Goal: Task Accomplishment & Management: Use online tool/utility

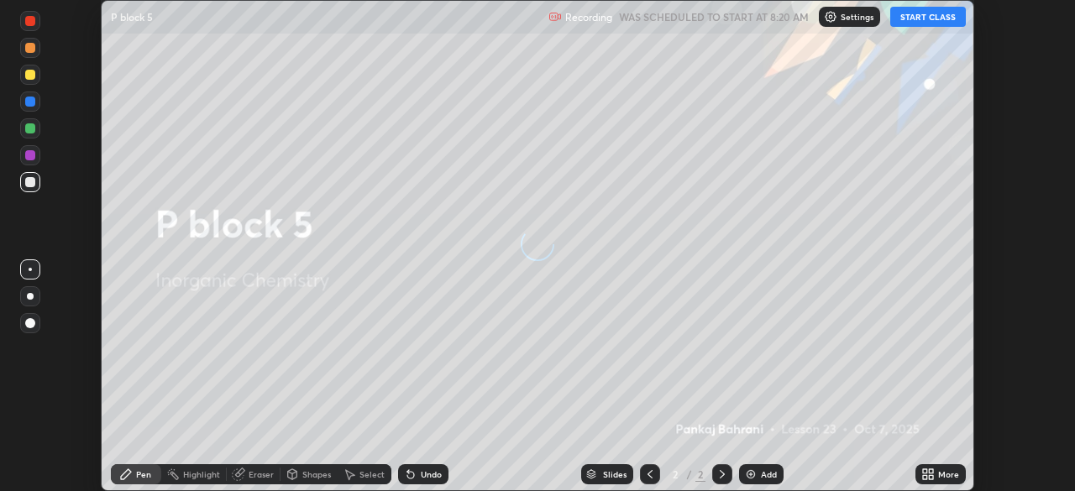
scroll to position [491, 1074]
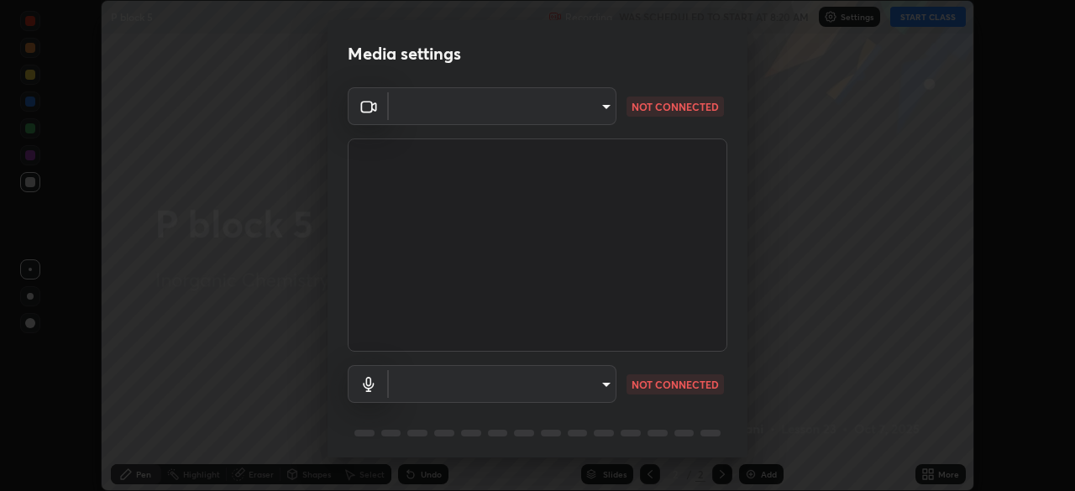
type input "68abbd0ba27f3b7b13d700706cc0a542acc53d6138fc99a51b3524be894f9c2a"
type input "c17f179a27d05cb872b71612fb377ed1280ec24d62f50840e7cc5c1a7b87f1b0"
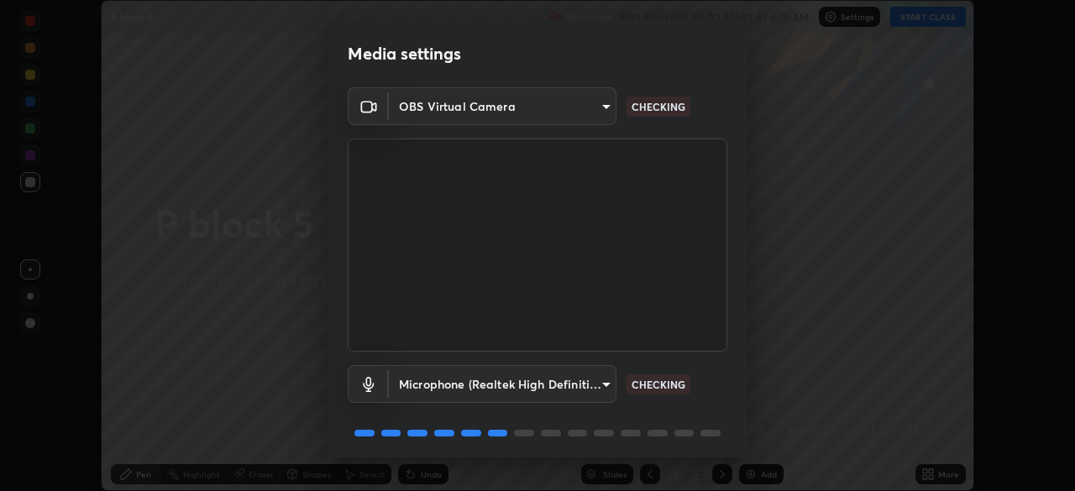
scroll to position [60, 0]
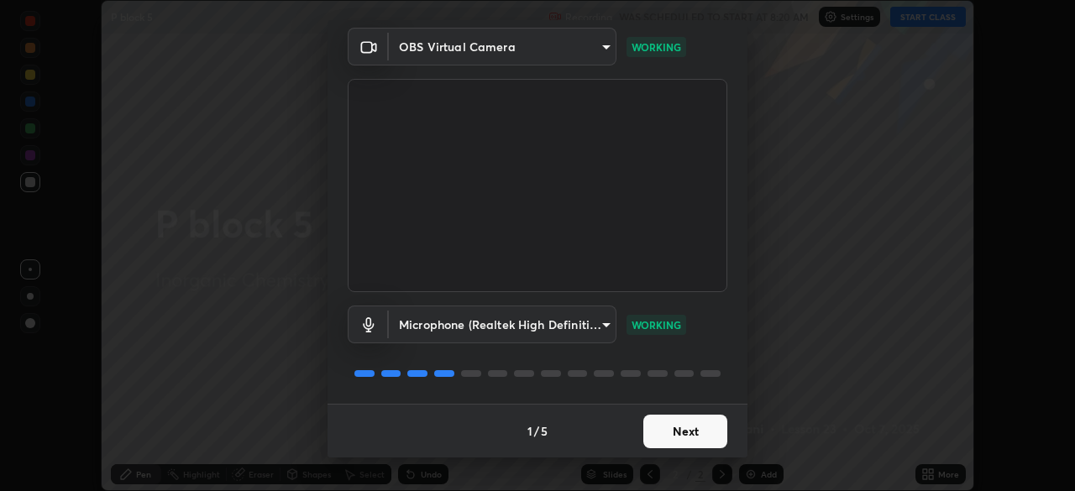
click at [703, 434] on button "Next" at bounding box center [685, 432] width 84 height 34
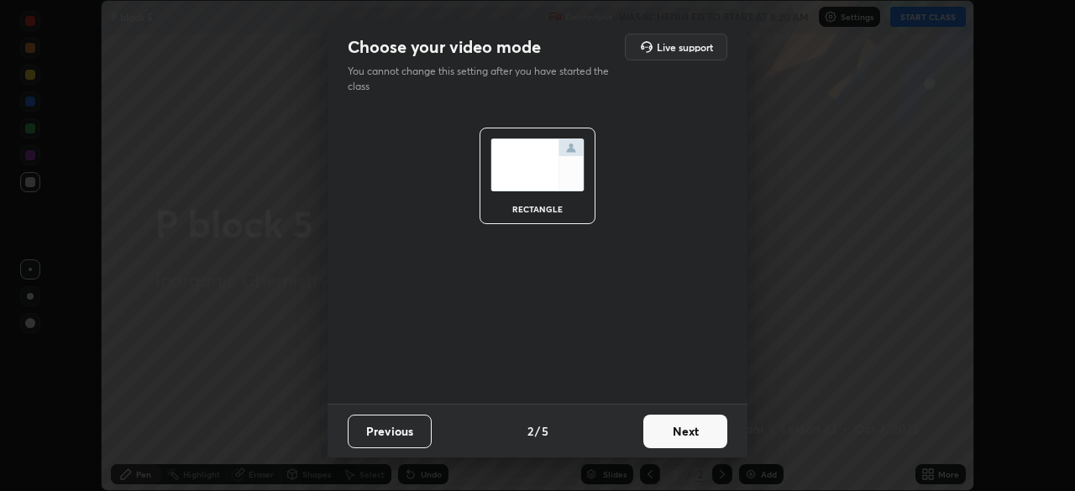
click at [719, 430] on button "Next" at bounding box center [685, 432] width 84 height 34
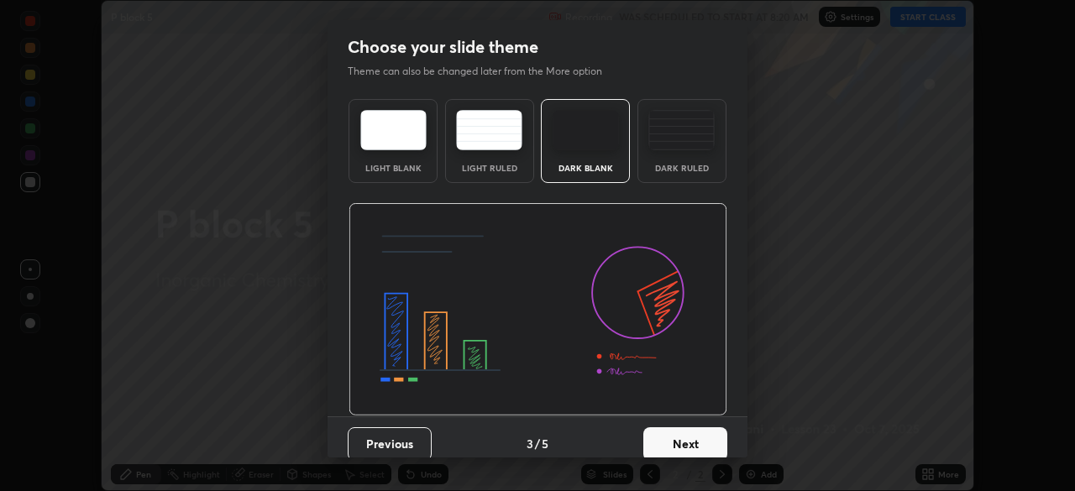
click at [721, 438] on button "Next" at bounding box center [685, 445] width 84 height 34
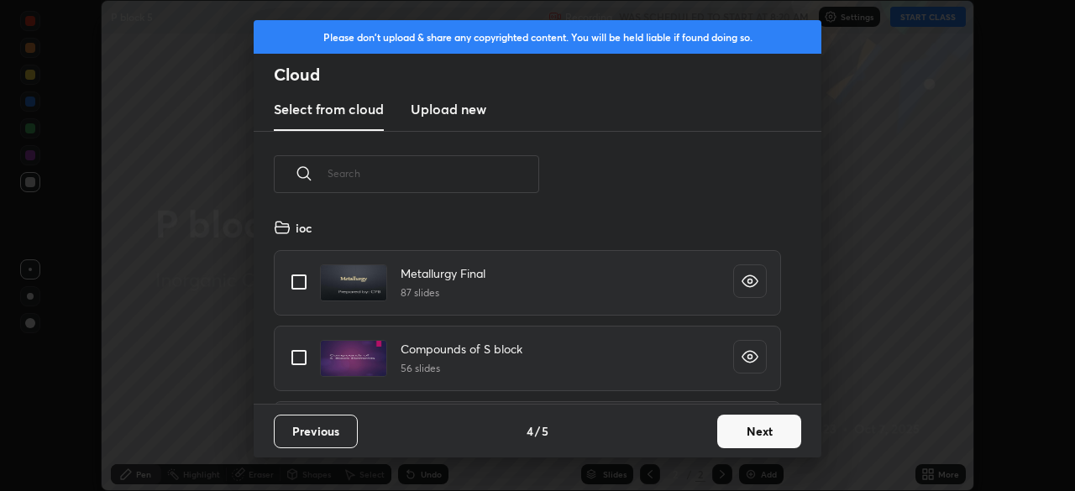
scroll to position [186, 539]
click at [353, 429] on button "Previous" at bounding box center [316, 432] width 84 height 34
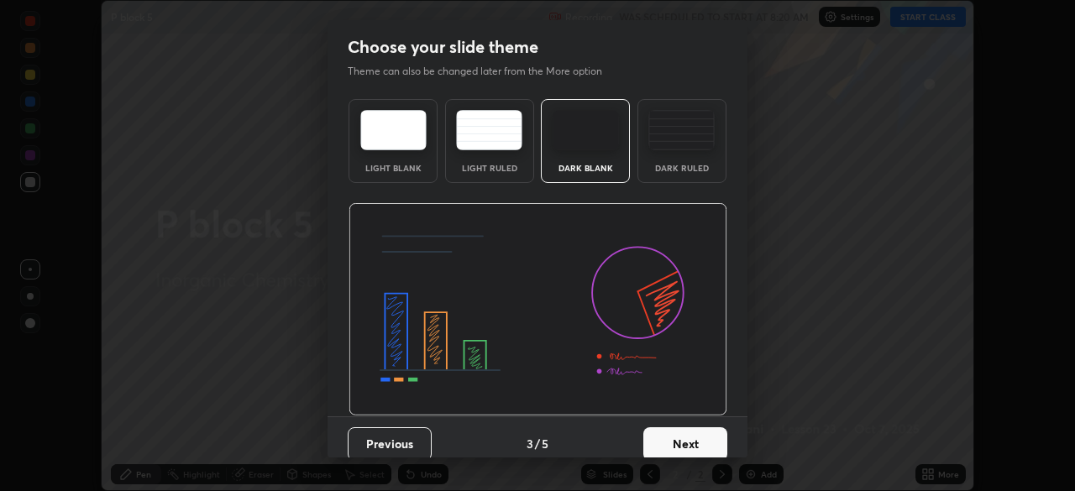
click at [705, 152] on div "Dark Ruled" at bounding box center [681, 141] width 89 height 84
click at [709, 438] on button "Next" at bounding box center [685, 445] width 84 height 34
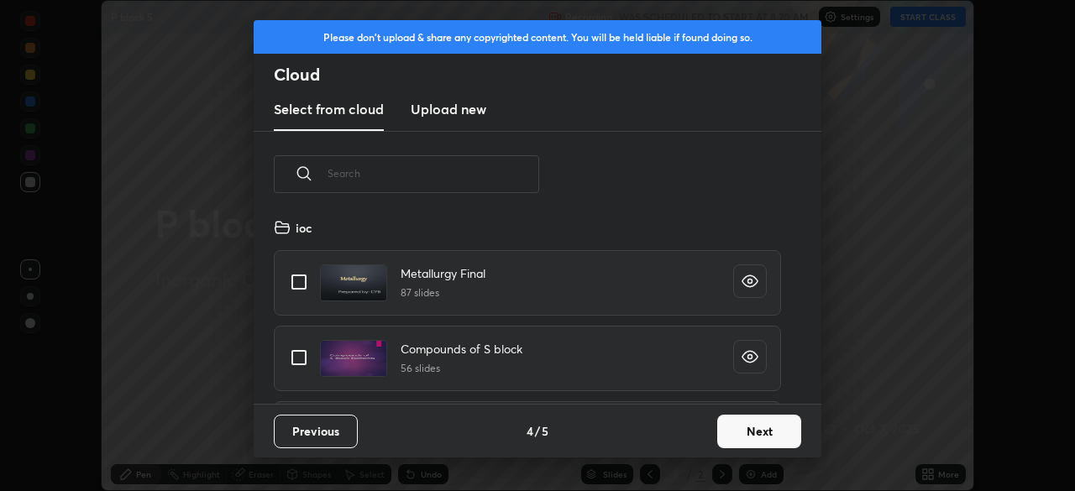
click at [784, 428] on button "Next" at bounding box center [759, 432] width 84 height 34
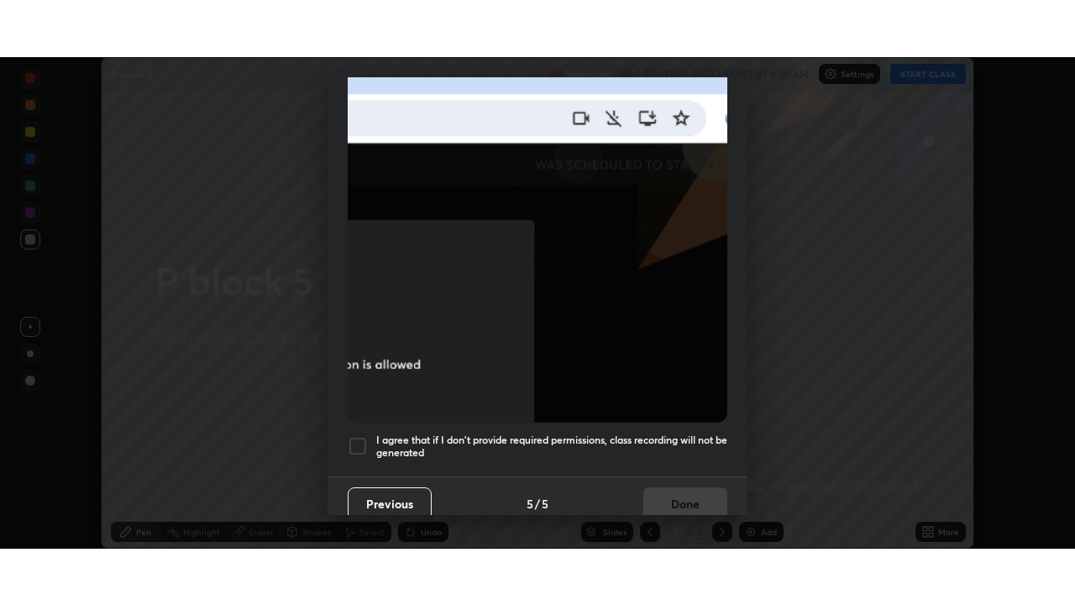
scroll to position [402, 0]
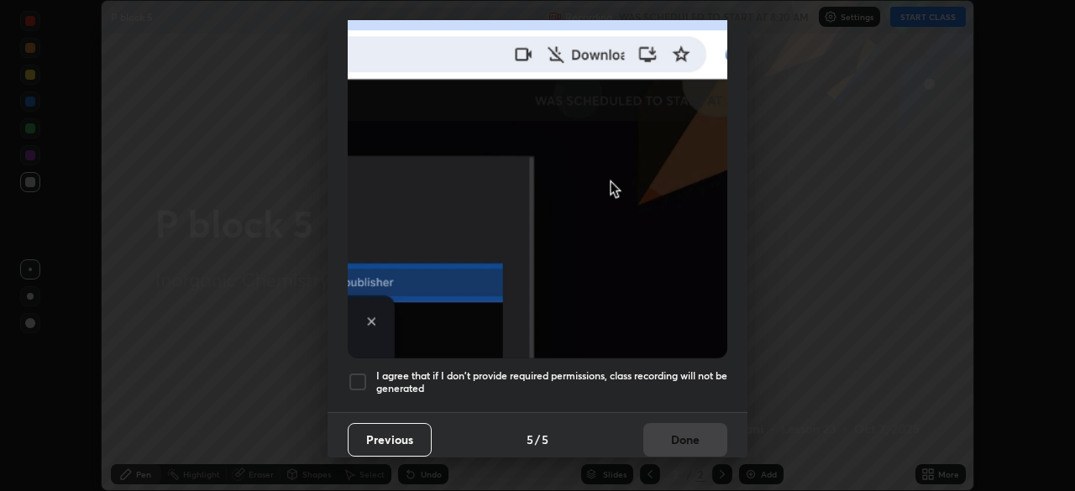
click at [367, 372] on div at bounding box center [358, 382] width 20 height 20
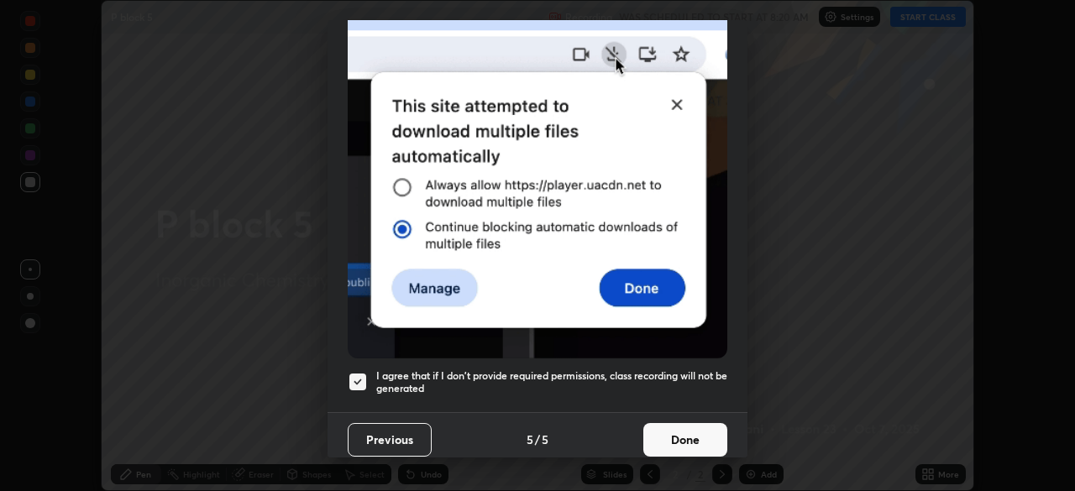
click at [695, 432] on button "Done" at bounding box center [685, 440] width 84 height 34
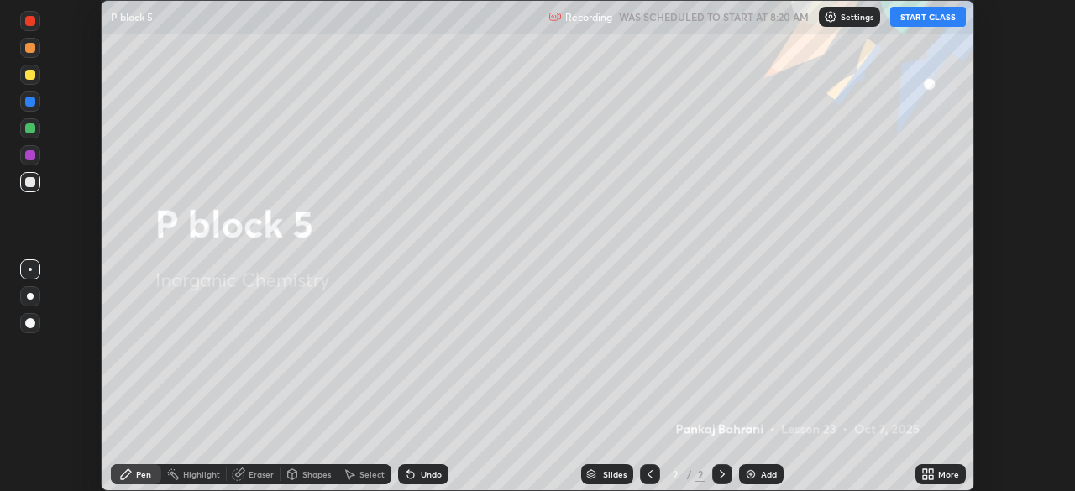
click at [942, 470] on div "More" at bounding box center [948, 474] width 21 height 8
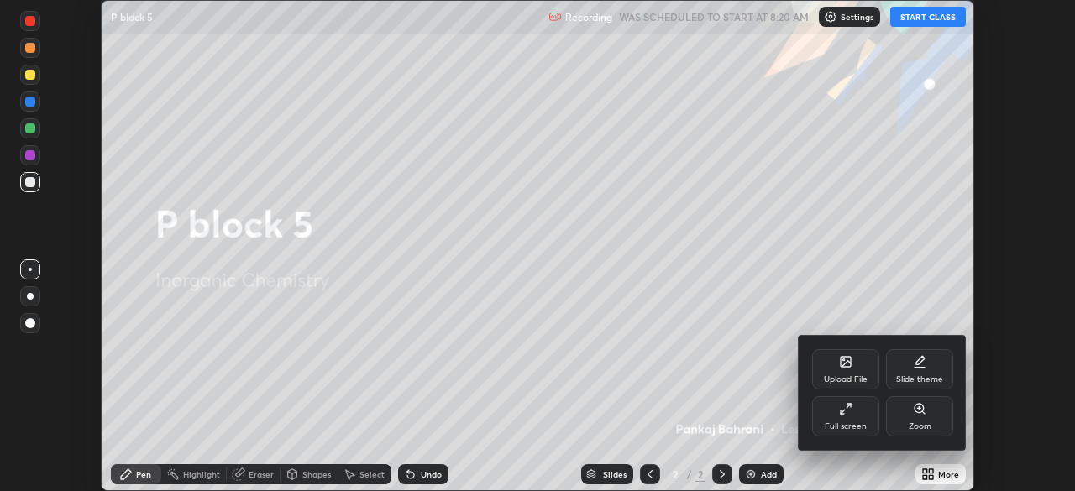
click at [878, 412] on div "Full screen" at bounding box center [845, 416] width 67 height 40
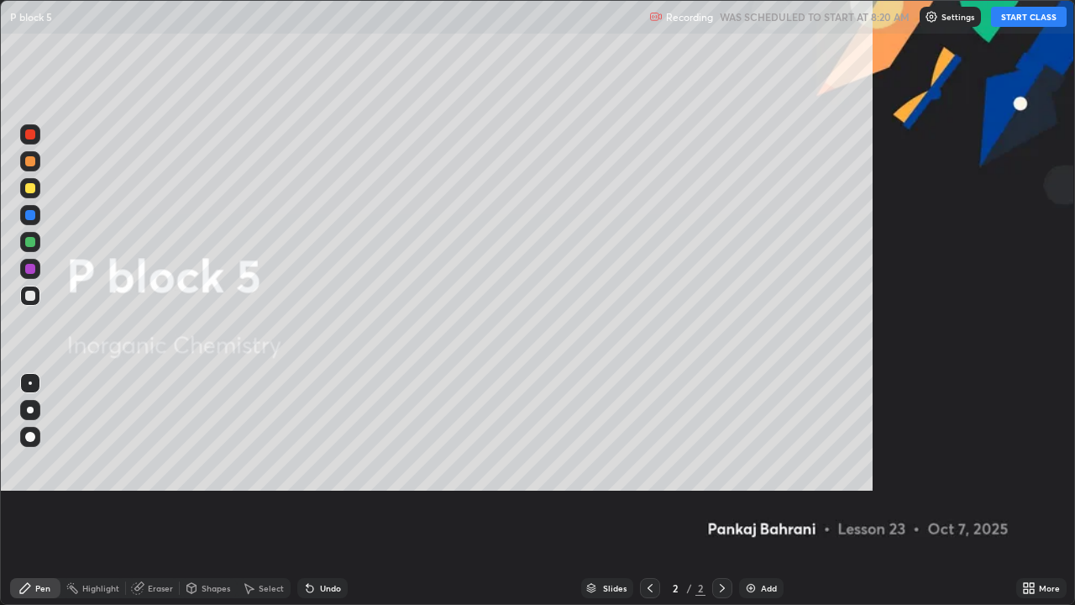
scroll to position [605, 1075]
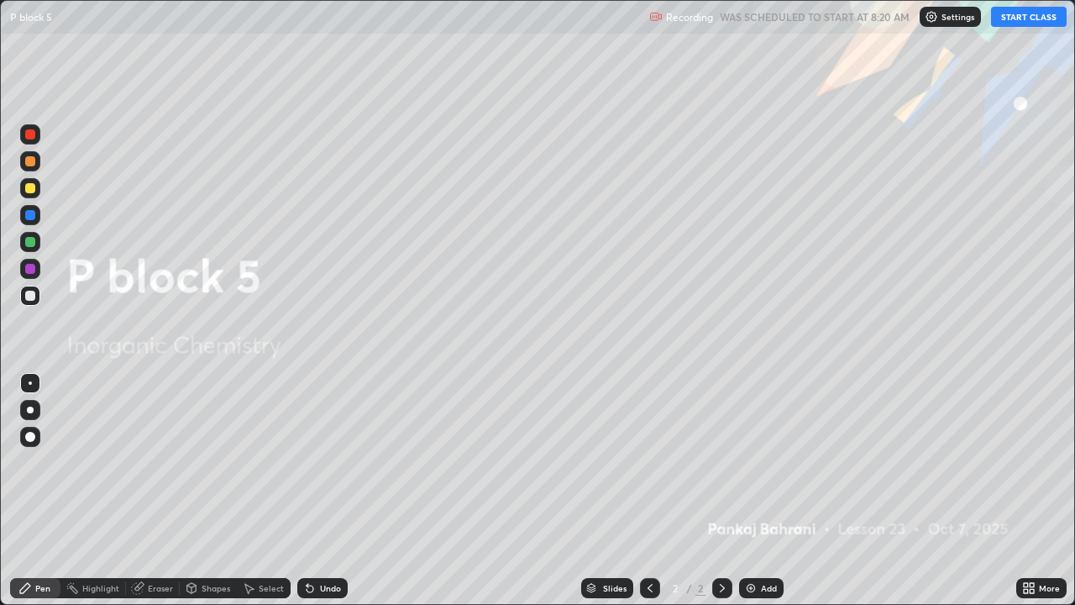
click at [1047, 26] on button "START CLASS" at bounding box center [1029, 17] width 76 height 20
click at [773, 491] on div "Add" at bounding box center [761, 588] width 45 height 20
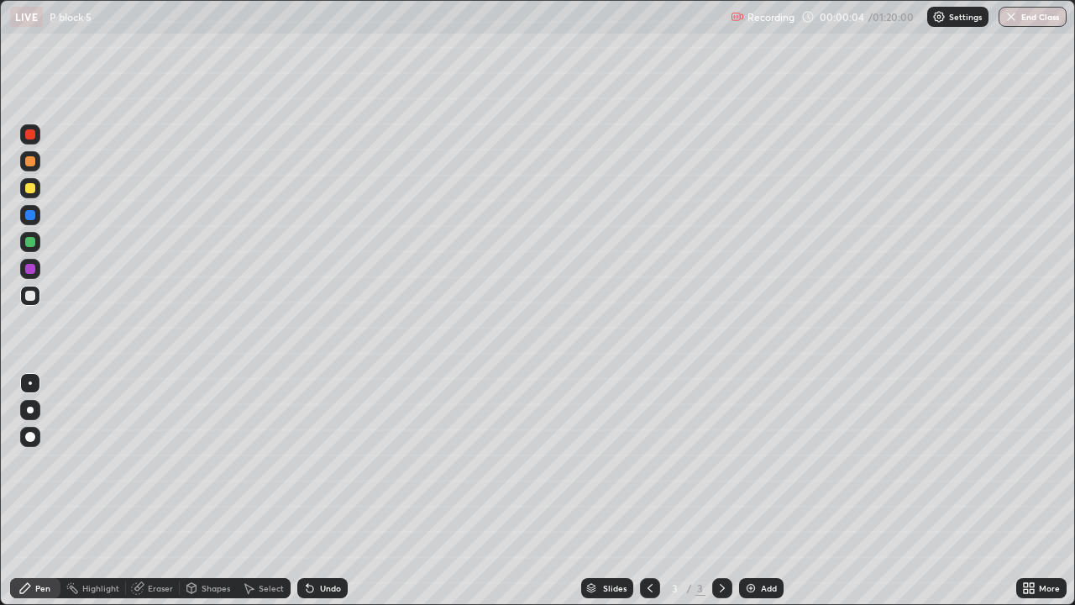
click at [39, 298] on div at bounding box center [30, 296] width 20 height 20
click at [30, 299] on div at bounding box center [30, 296] width 10 height 10
click at [26, 164] on div at bounding box center [30, 161] width 10 height 10
click at [764, 491] on div "Add" at bounding box center [769, 588] width 16 height 8
click at [30, 296] on div at bounding box center [30, 296] width 10 height 10
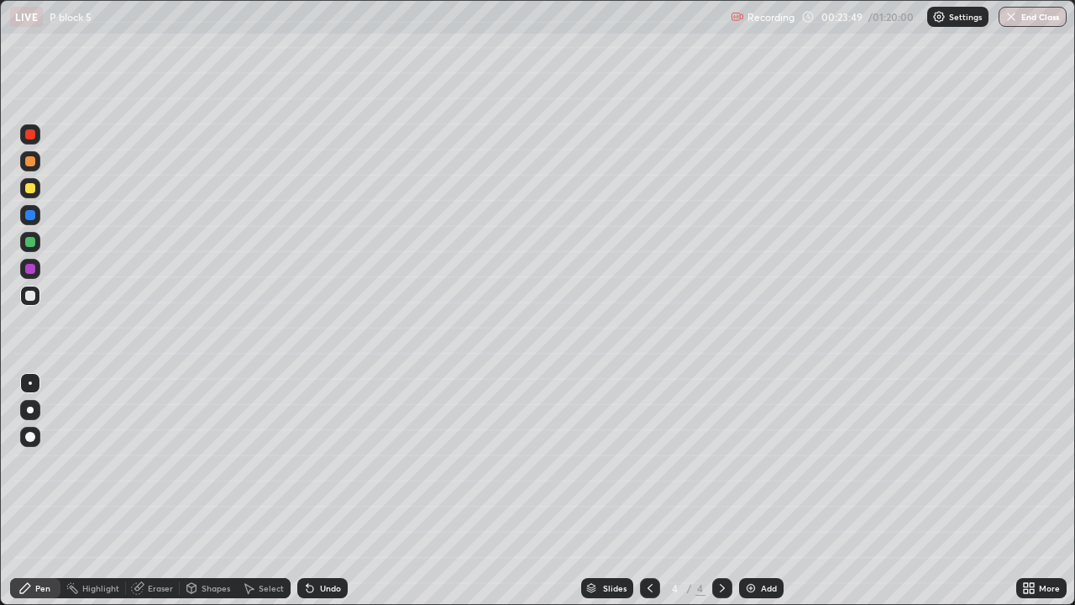
click at [218, 491] on div "Shapes" at bounding box center [208, 588] width 57 height 20
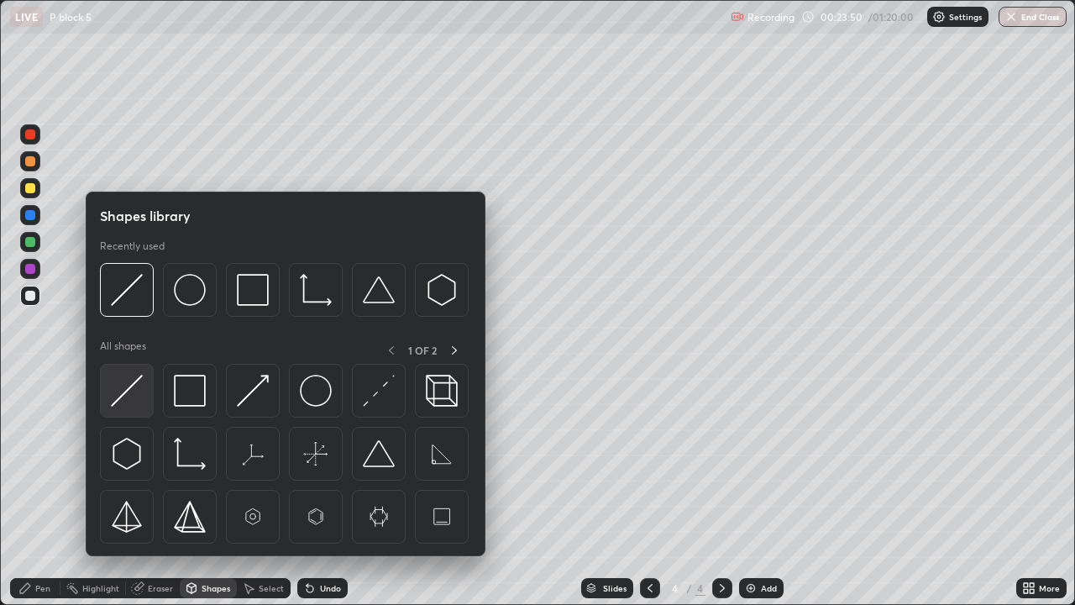
click at [144, 386] on div at bounding box center [127, 391] width 54 height 54
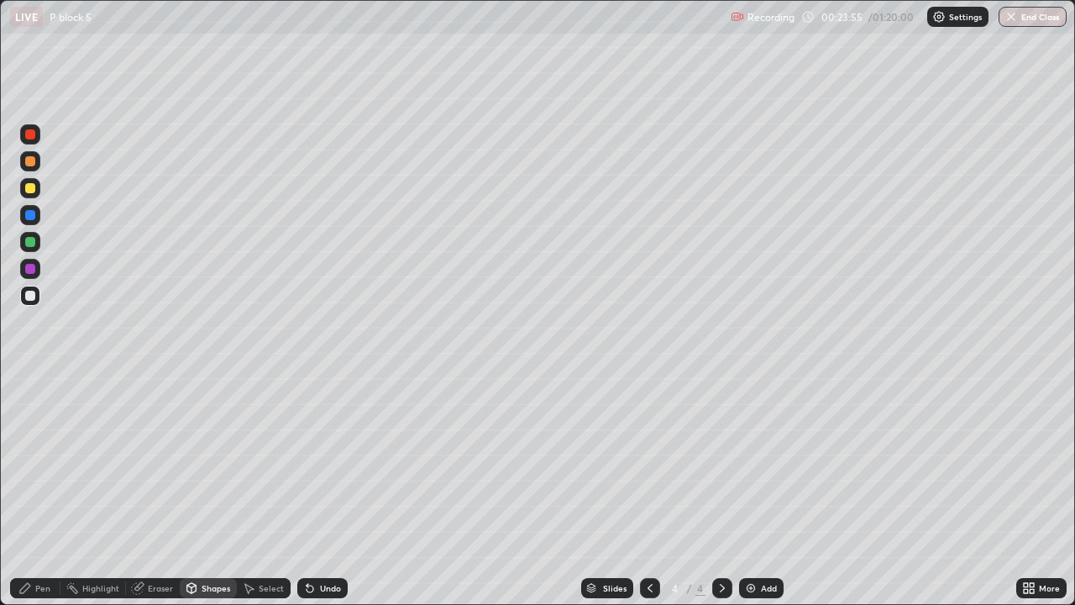
click at [330, 491] on div "Undo" at bounding box center [330, 588] width 21 height 8
click at [39, 244] on div at bounding box center [30, 242] width 20 height 20
click at [45, 491] on div "Pen" at bounding box center [35, 588] width 50 height 20
click at [29, 296] on div at bounding box center [30, 296] width 10 height 10
click at [31, 242] on div at bounding box center [30, 242] width 10 height 10
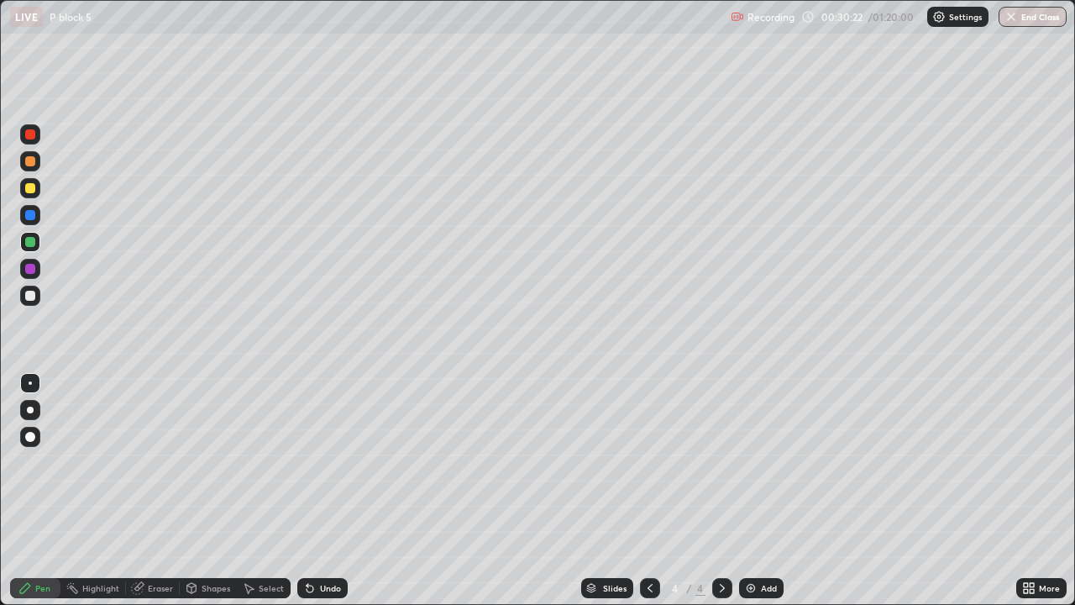
click at [36, 296] on div at bounding box center [30, 296] width 20 height 20
click at [766, 491] on div "Add" at bounding box center [769, 588] width 16 height 8
click at [31, 192] on div at bounding box center [30, 188] width 10 height 10
click at [221, 491] on div "Shapes" at bounding box center [216, 588] width 29 height 8
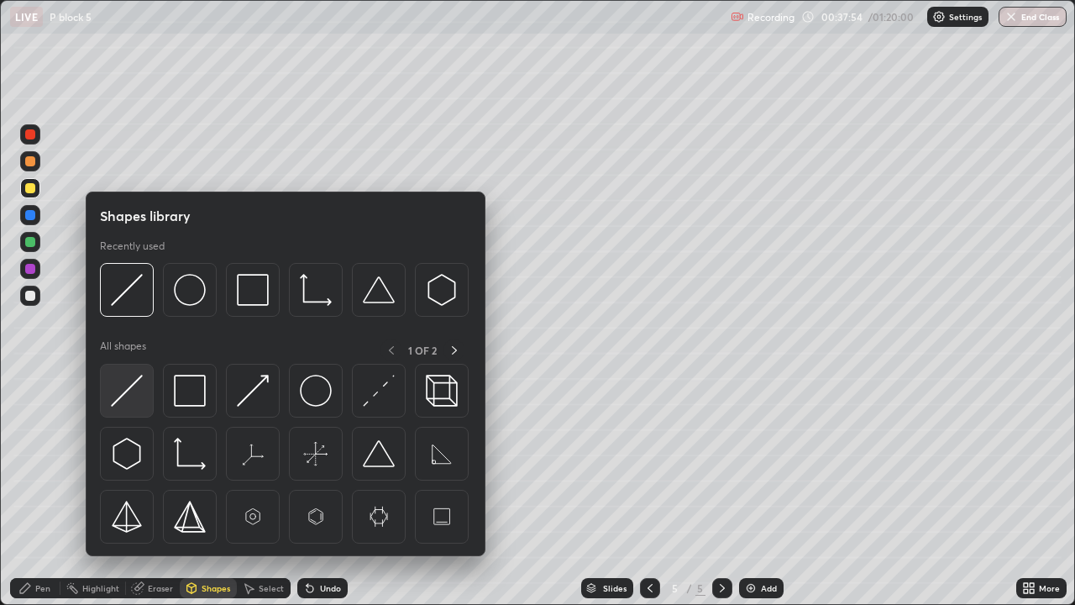
click at [146, 379] on div at bounding box center [127, 391] width 54 height 54
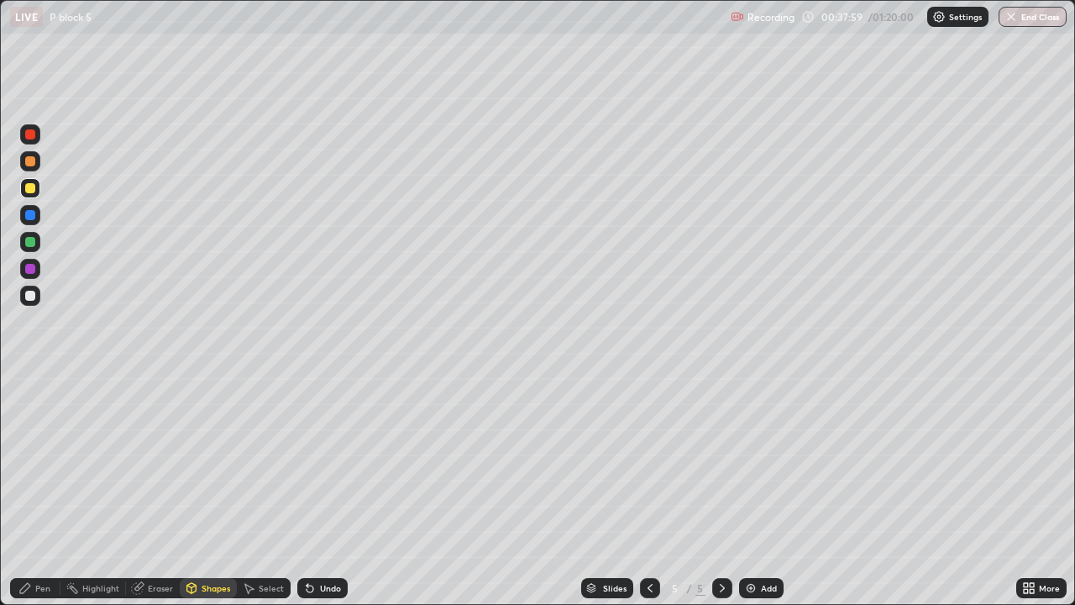
click at [44, 491] on div "Pen" at bounding box center [42, 588] width 15 height 8
click at [38, 296] on div at bounding box center [30, 296] width 20 height 20
click at [203, 491] on div "Shapes" at bounding box center [216, 588] width 29 height 8
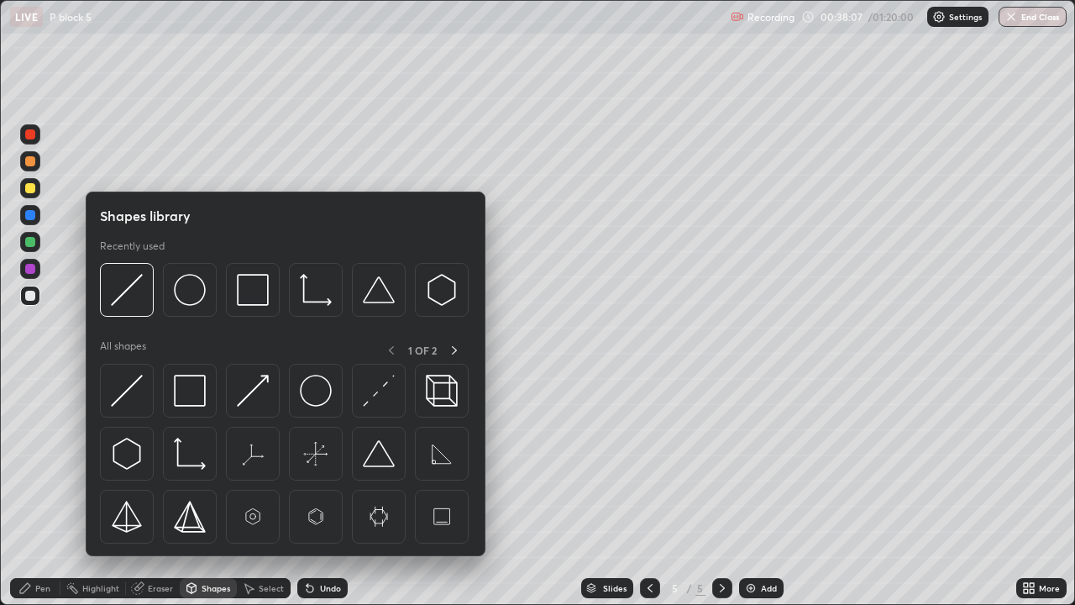
click at [162, 491] on div "Eraser" at bounding box center [160, 588] width 25 height 8
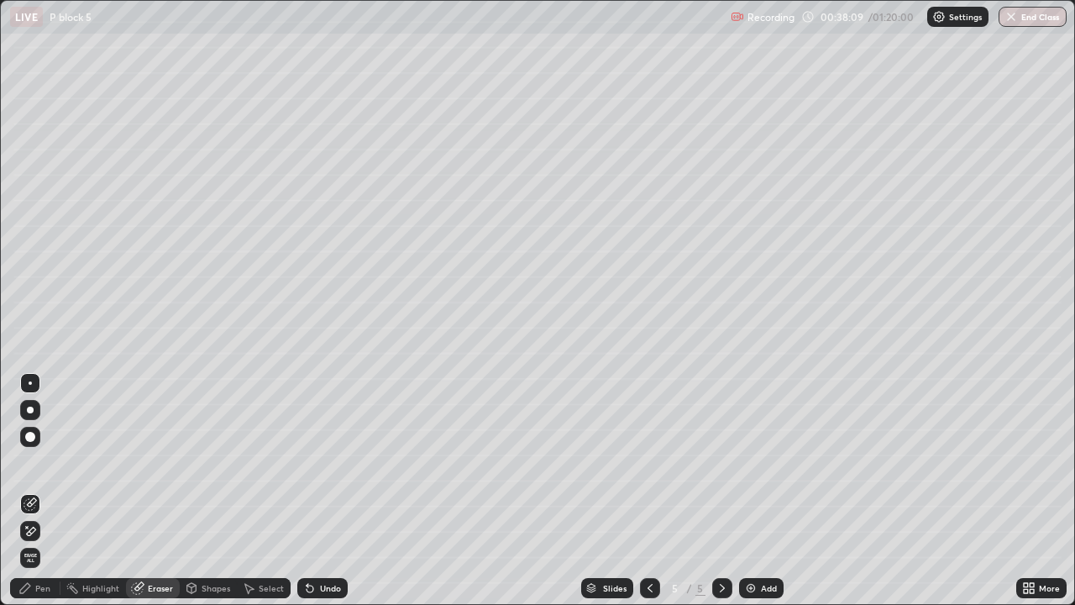
click at [45, 491] on div "Pen" at bounding box center [42, 588] width 15 height 8
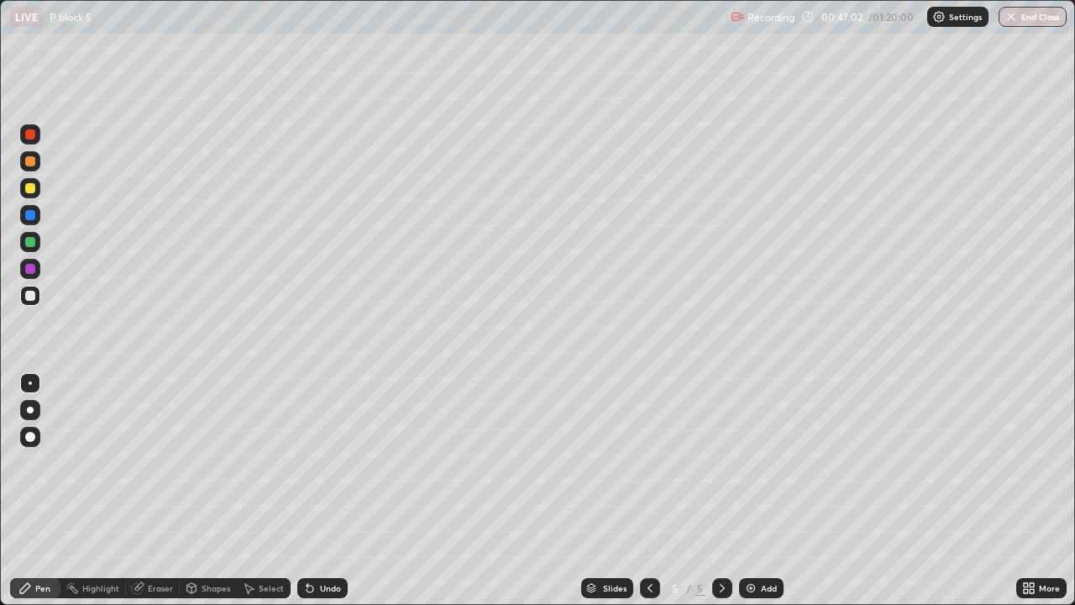
click at [749, 491] on img at bounding box center [750, 587] width 13 height 13
click at [29, 191] on div at bounding box center [30, 188] width 10 height 10
click at [39, 298] on div at bounding box center [30, 296] width 20 height 20
click at [39, 245] on div at bounding box center [30, 242] width 20 height 20
click at [39, 188] on div at bounding box center [30, 188] width 20 height 20
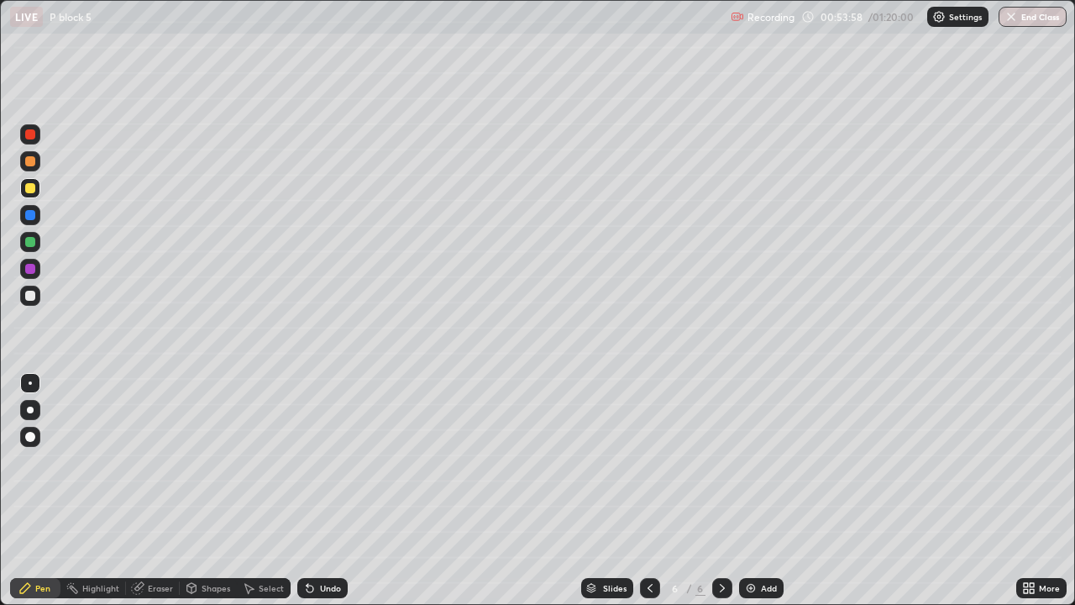
click at [27, 296] on div at bounding box center [30, 296] width 10 height 10
click at [648, 491] on icon at bounding box center [649, 587] width 13 height 13
click at [650, 491] on icon at bounding box center [649, 587] width 13 height 13
click at [651, 491] on icon at bounding box center [649, 587] width 13 height 13
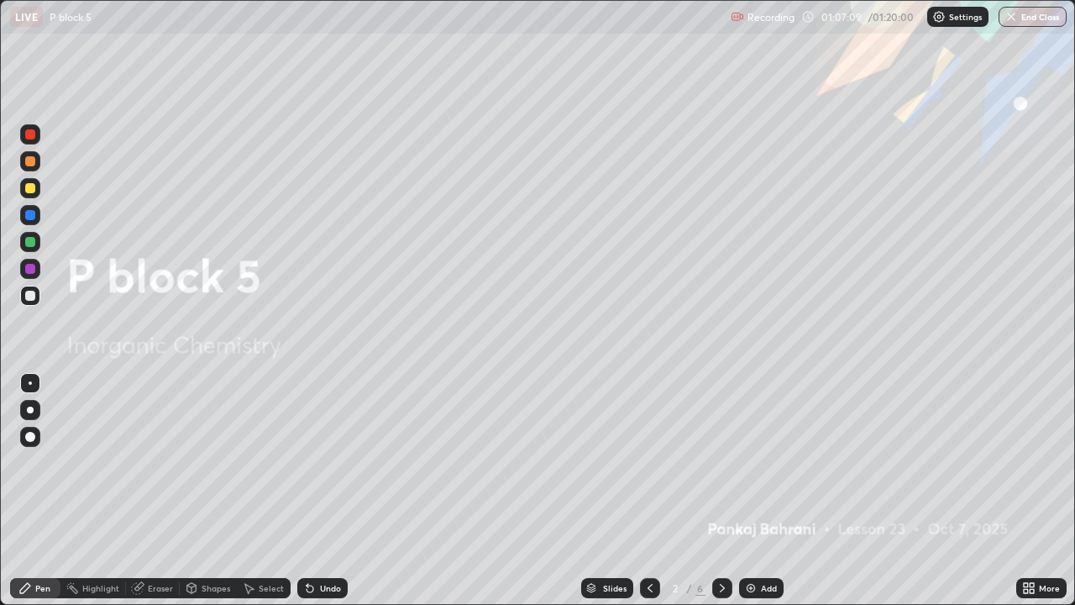
click at [718, 491] on icon at bounding box center [722, 587] width 13 height 13
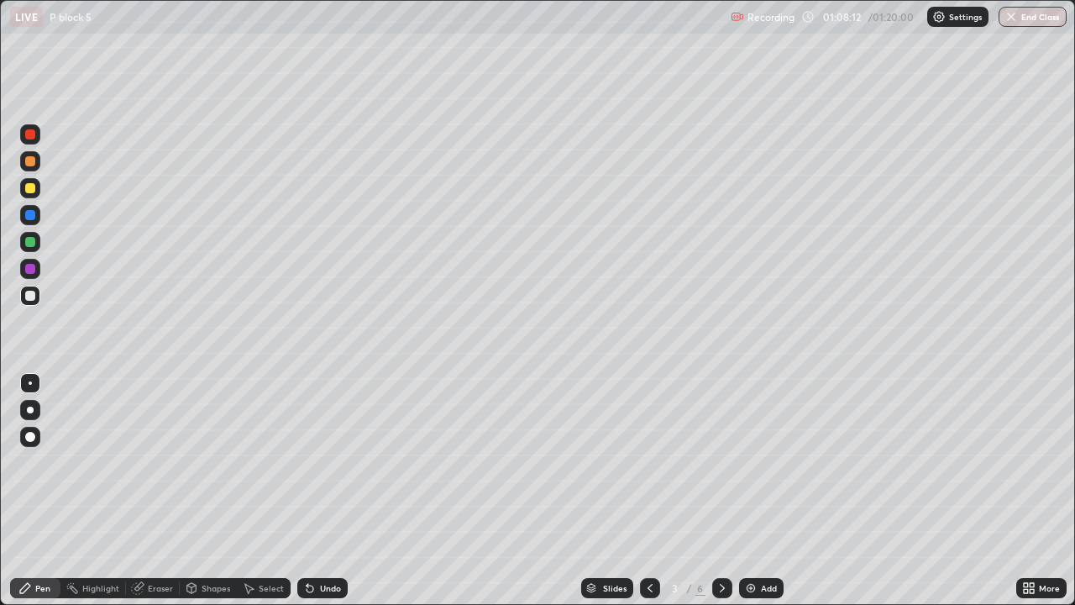
click at [1020, 18] on button "End Class" at bounding box center [1033, 17] width 68 height 20
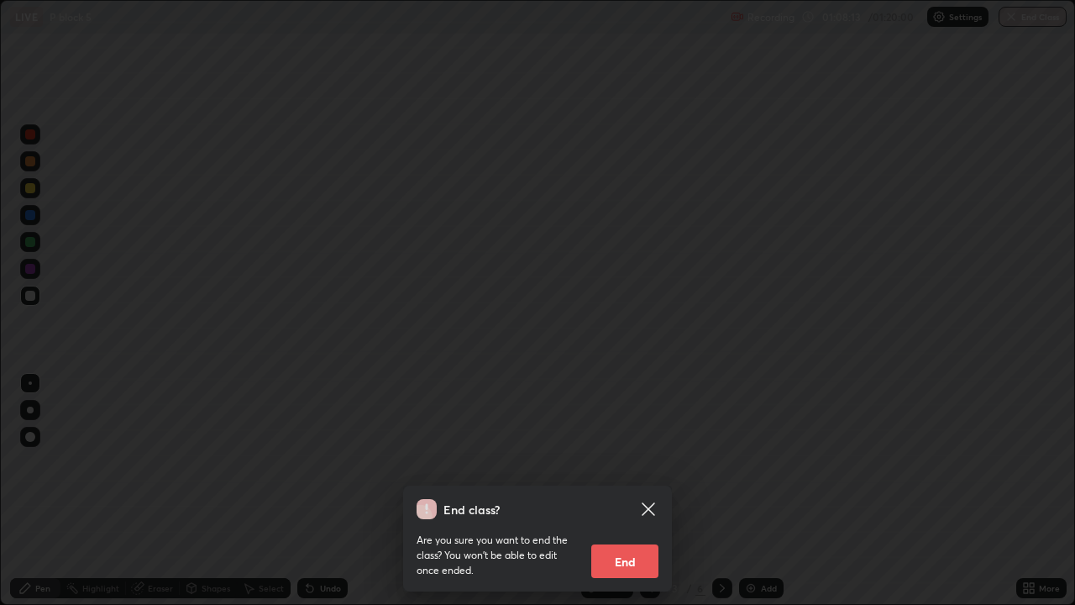
click at [638, 491] on button "End" at bounding box center [624, 561] width 67 height 34
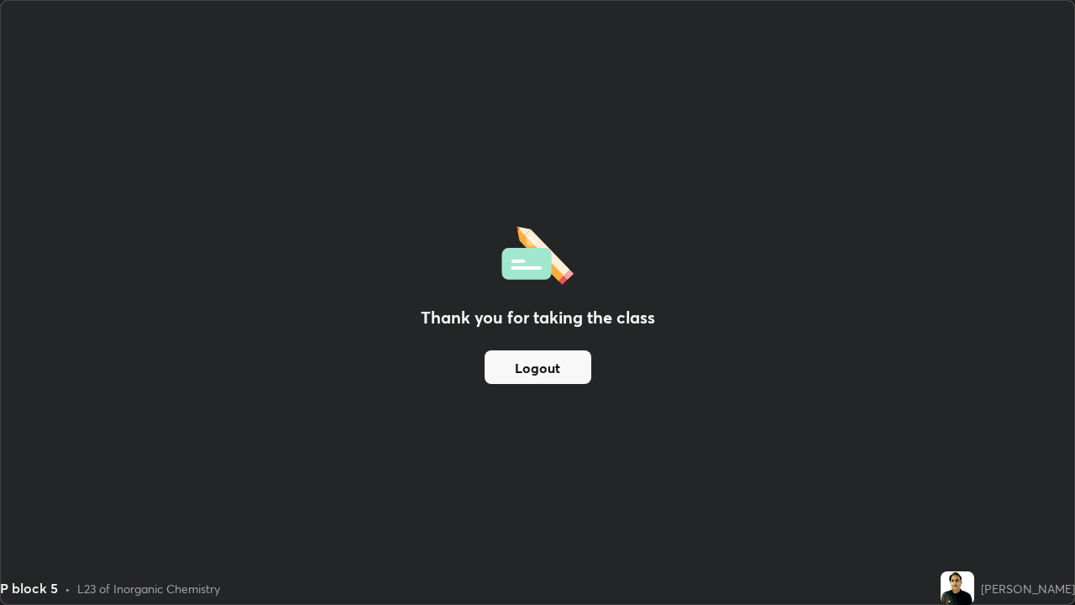
click at [514, 376] on button "Logout" at bounding box center [538, 367] width 107 height 34
